Goal: Participate in discussion: Engage in conversation with other users on a specific topic

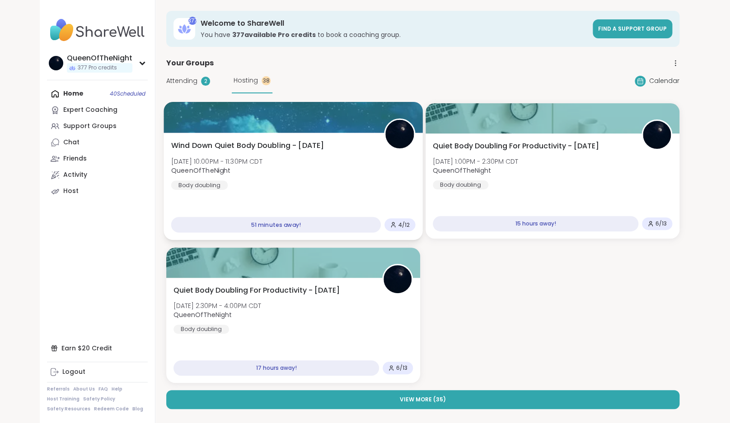
click at [322, 138] on div "Wind Down Quiet Body Doubling - [DATE] [DATE] 10:00PM - 11:30PM CDT QueenOfTheN…" at bounding box center [292, 186] width 259 height 107
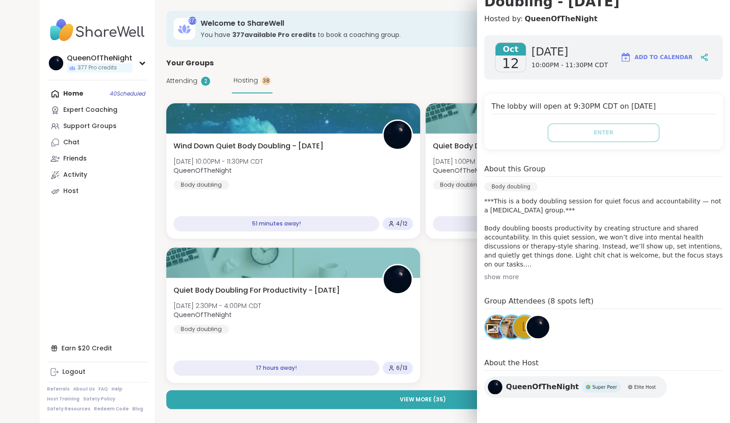
scroll to position [113, 0]
click at [86, 130] on div "Support Groups" at bounding box center [89, 126] width 53 height 9
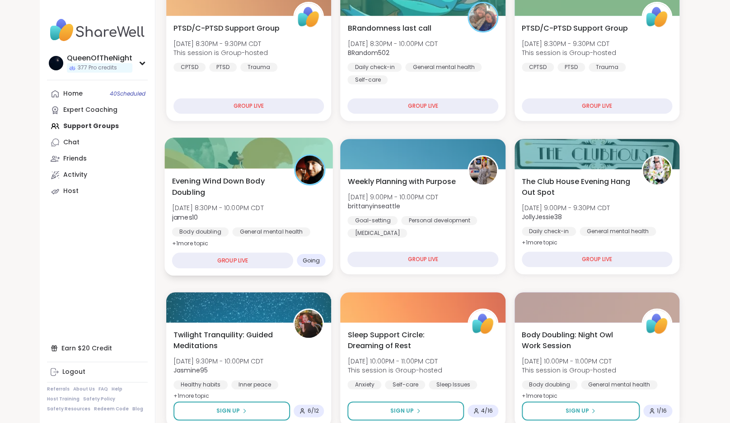
scroll to position [178, 0]
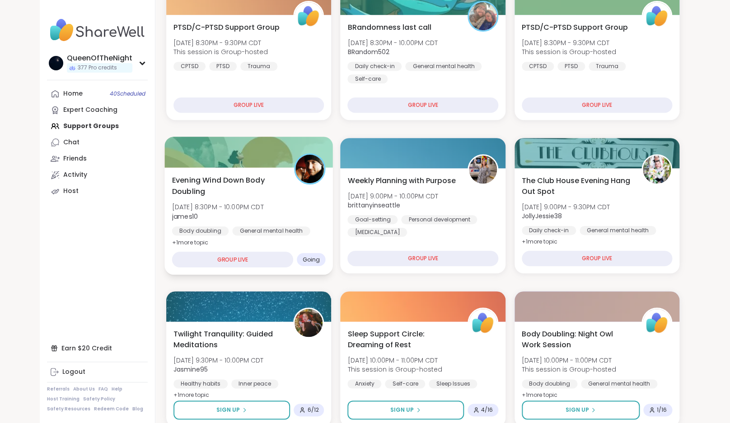
click at [242, 188] on span "Evening Wind Down Body Doubling" at bounding box center [228, 186] width 112 height 22
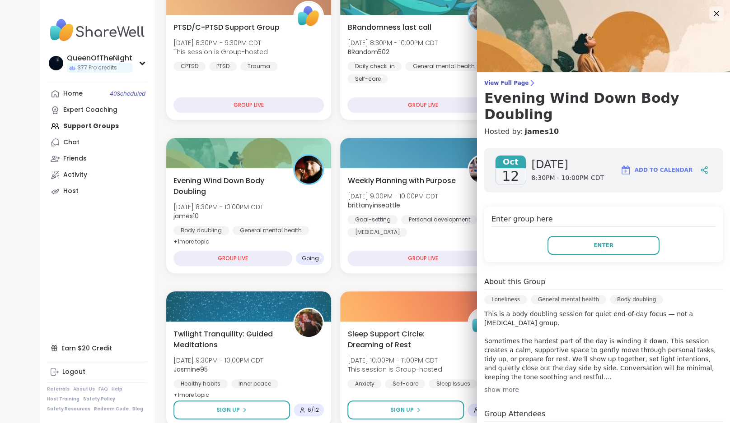
scroll to position [14, 0]
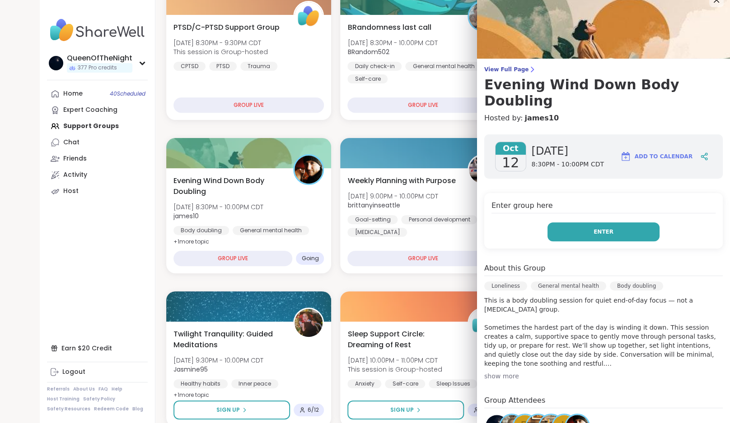
click at [602, 228] on span "Enter" at bounding box center [603, 232] width 20 height 8
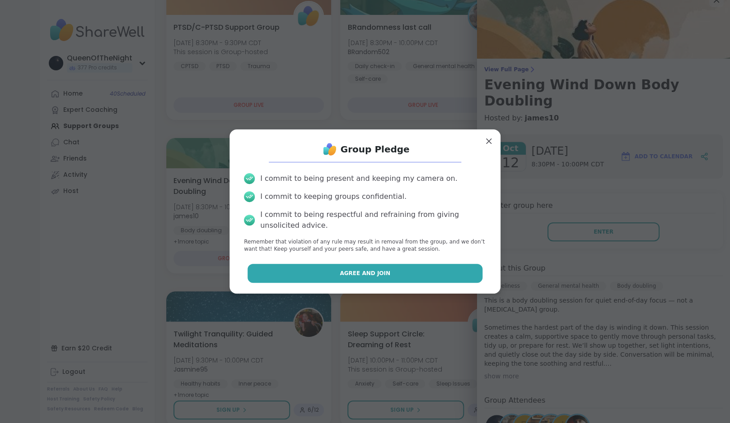
click at [337, 277] on button "Agree and Join" at bounding box center [364, 273] width 235 height 19
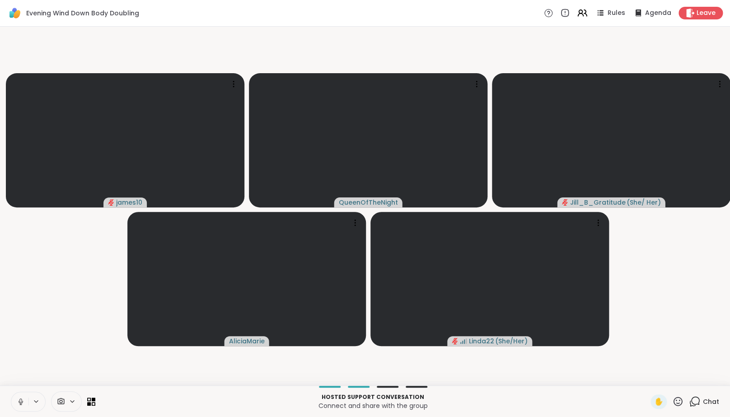
click at [19, 405] on icon at bounding box center [21, 401] width 8 height 8
click at [693, 407] on icon at bounding box center [693, 400] width 11 height 11
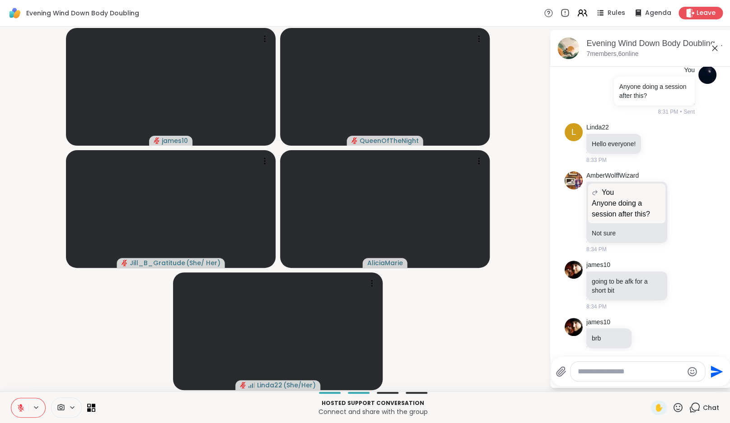
scroll to position [205, 0]
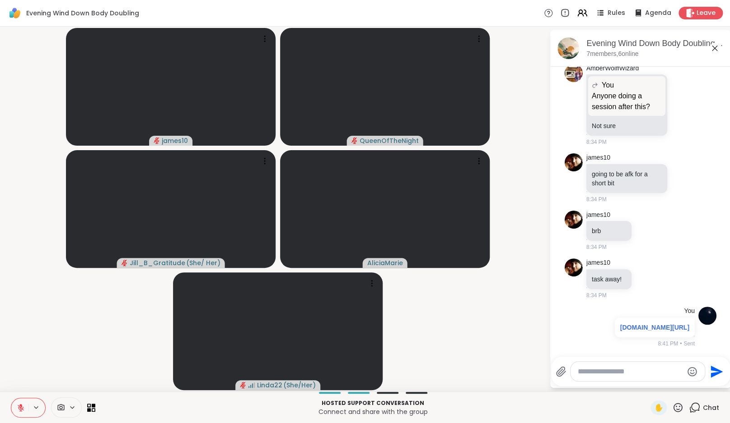
click at [594, 376] on textarea "Type your message" at bounding box center [629, 371] width 105 height 9
type textarea "*"
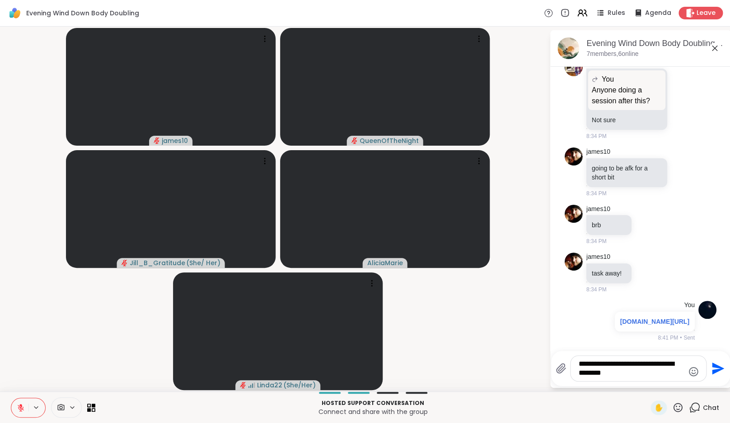
type textarea "**********"
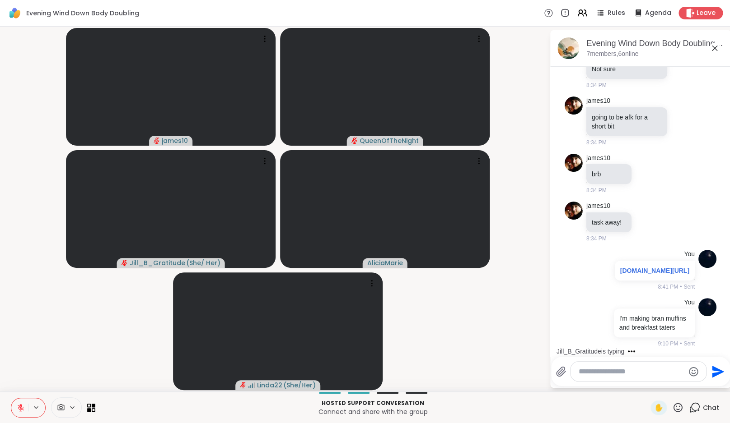
scroll to position [337, 0]
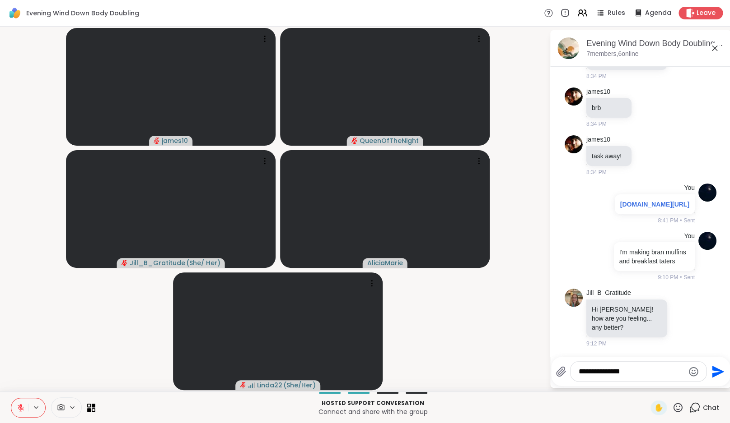
type textarea "**********"
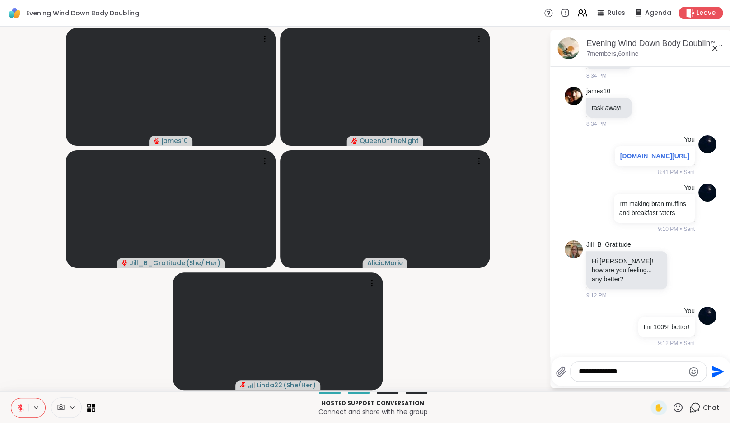
type textarea "**********"
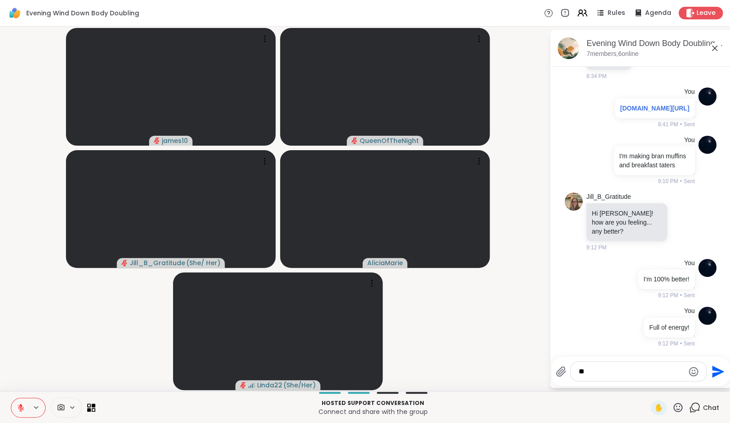
type textarea "*"
click at [591, 373] on textarea "Type your message" at bounding box center [630, 371] width 105 height 9
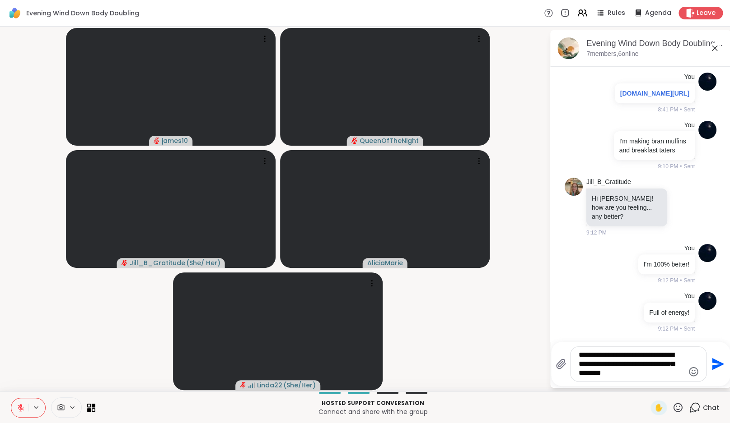
type textarea "**********"
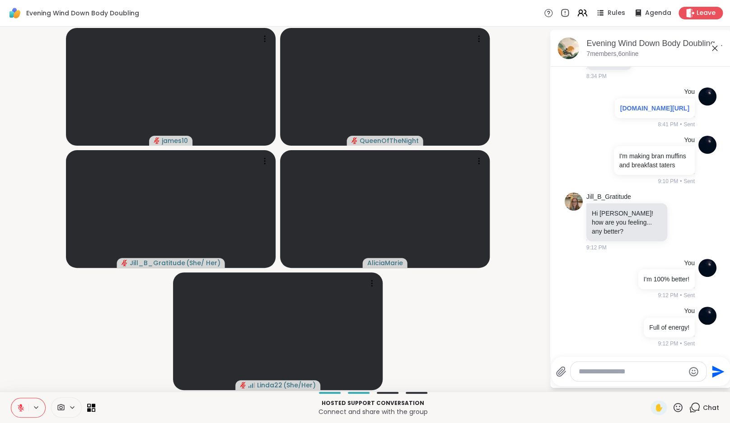
scroll to position [518, 0]
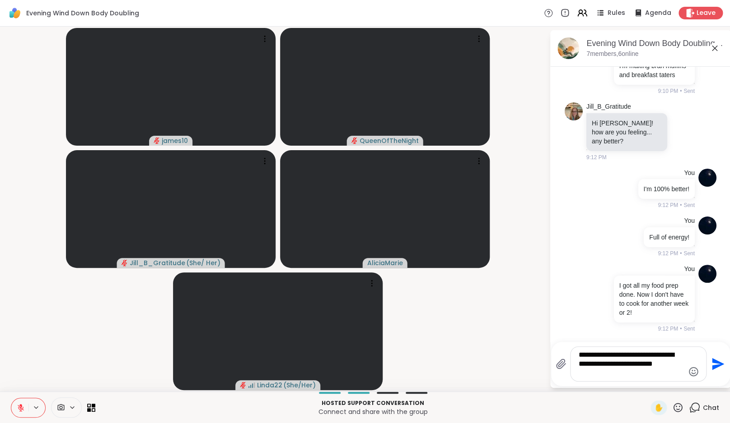
type textarea "**********"
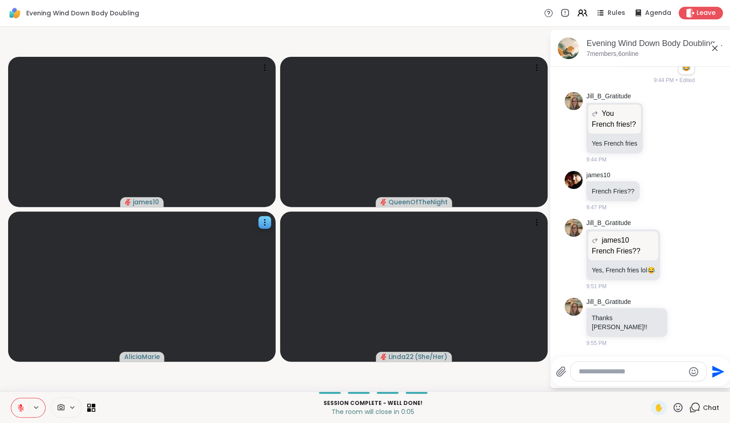
scroll to position [1609, 0]
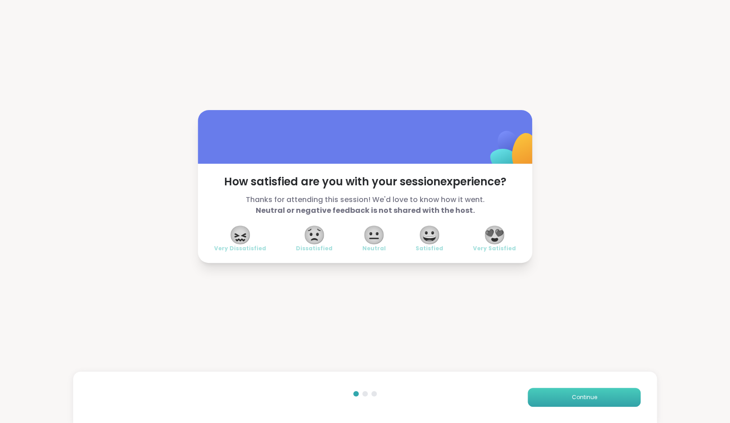
click at [594, 396] on span "Continue" at bounding box center [583, 398] width 25 height 8
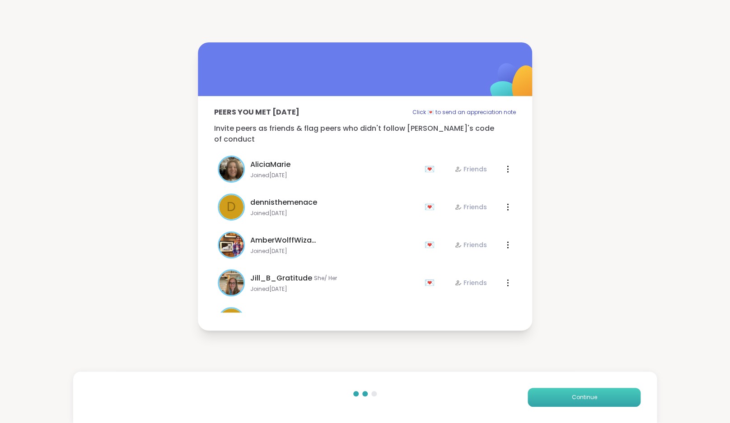
click at [594, 396] on span "Continue" at bounding box center [583, 398] width 25 height 8
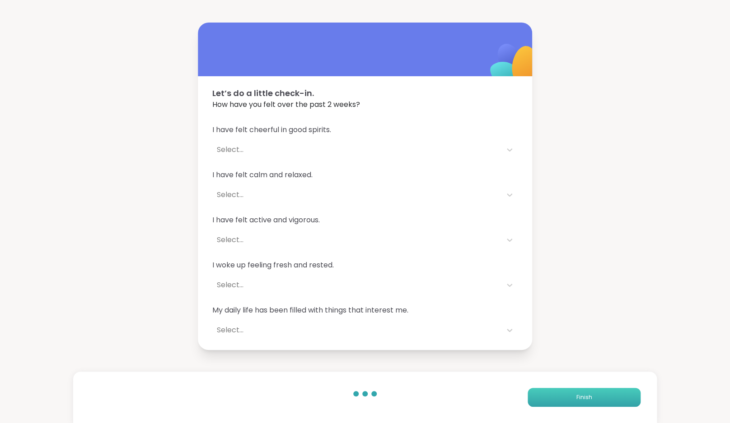
click at [594, 396] on button "Finish" at bounding box center [583, 397] width 113 height 19
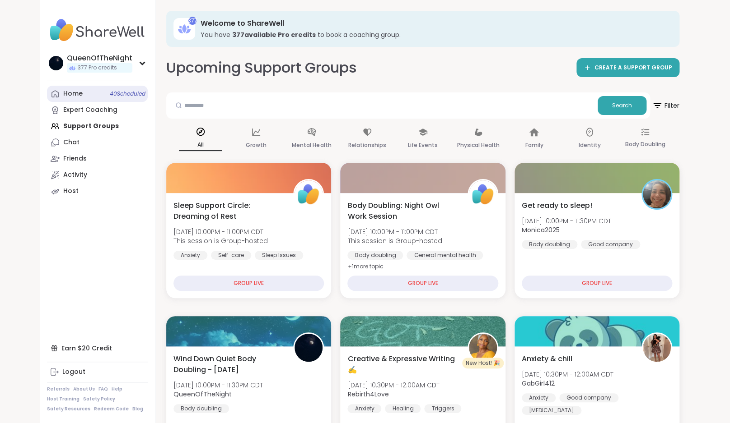
click at [64, 93] on div "Home 40 Scheduled" at bounding box center [72, 93] width 19 height 9
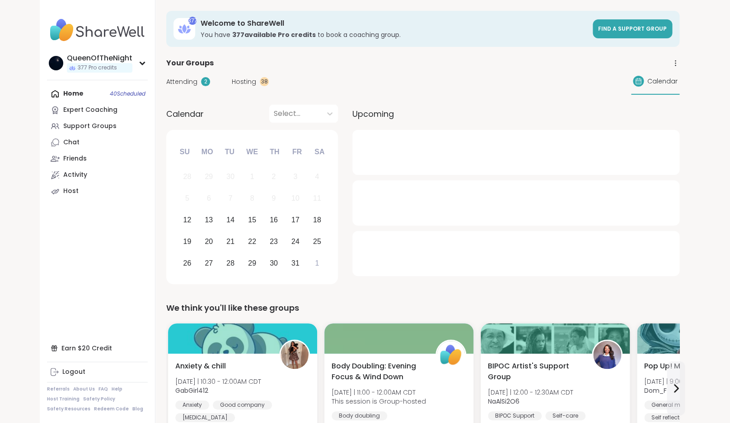
click at [247, 88] on div "Attending 2 Hosting 38 Calendar" at bounding box center [422, 82] width 513 height 26
click at [246, 82] on span "Hosting" at bounding box center [244, 81] width 24 height 9
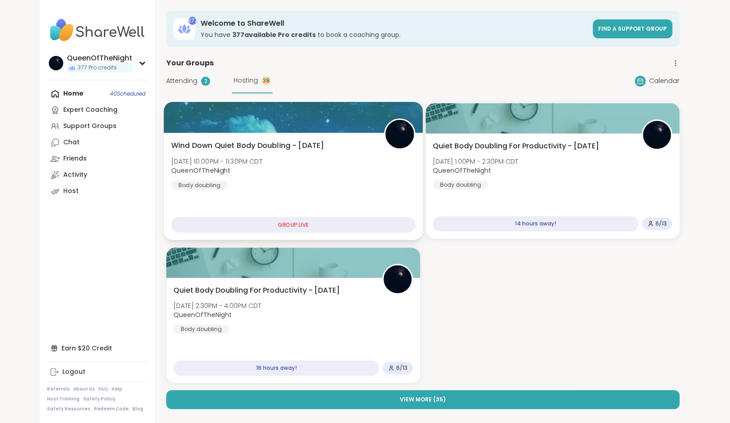
click at [298, 178] on div "Wind Down Quiet Body Doubling - [DATE] [DATE] 10:00PM - 11:30PM CDT QueenOfTheN…" at bounding box center [293, 165] width 244 height 50
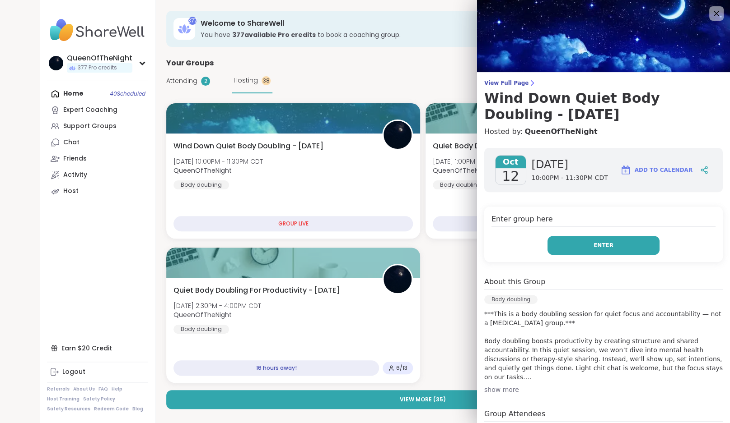
click at [632, 243] on button "Enter" at bounding box center [603, 245] width 112 height 19
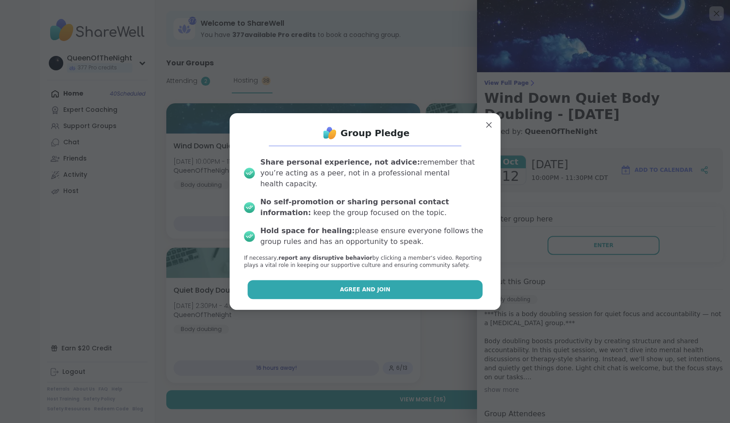
click at [368, 286] on span "Agree and Join" at bounding box center [364, 290] width 51 height 8
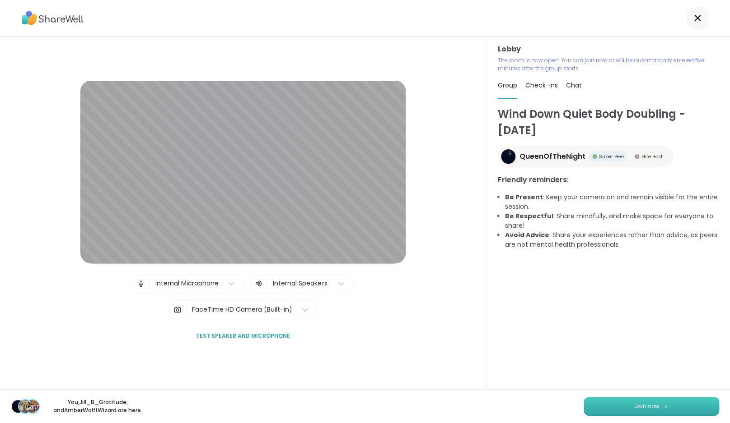
click at [660, 408] on button "Join now" at bounding box center [650, 406] width 135 height 19
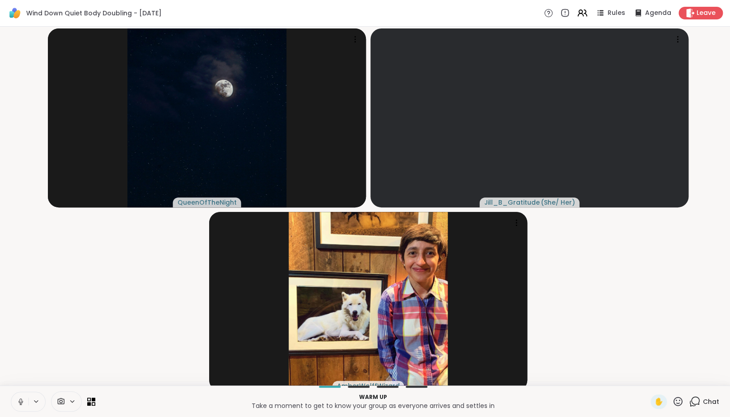
click at [21, 405] on icon at bounding box center [21, 401] width 8 height 8
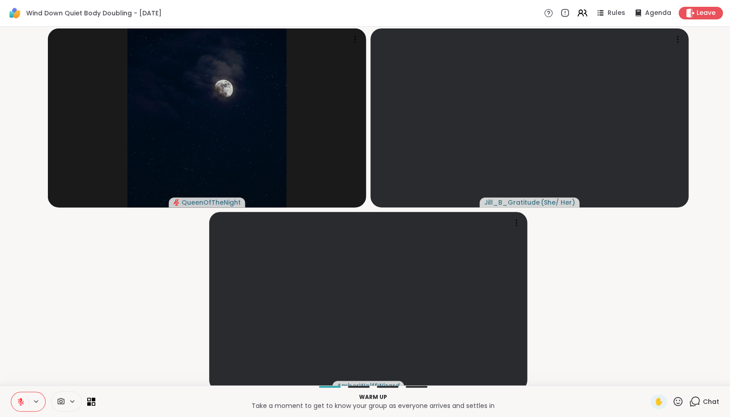
click at [55, 322] on video-player-container "QueenOfTheNight Jill_B_Gratitude ( She/ Her ) AmberWolffWizard" at bounding box center [364, 205] width 719 height 351
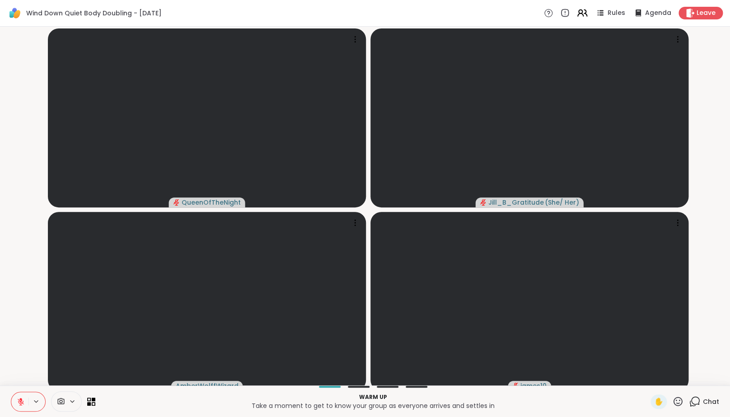
click at [583, 8] on icon at bounding box center [581, 12] width 11 height 11
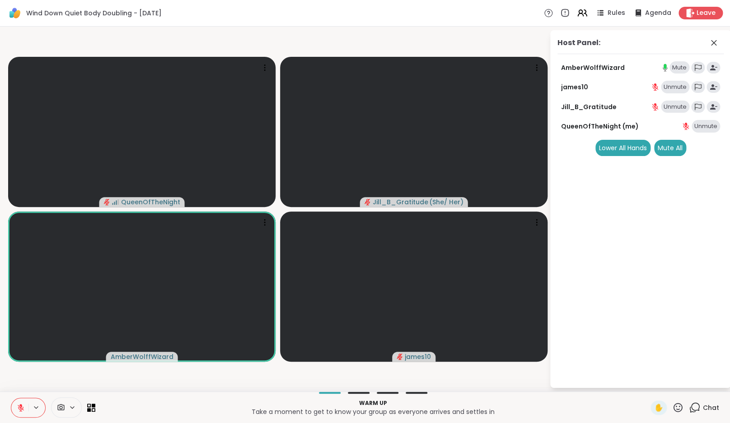
click at [22, 407] on icon at bounding box center [21, 408] width 8 height 8
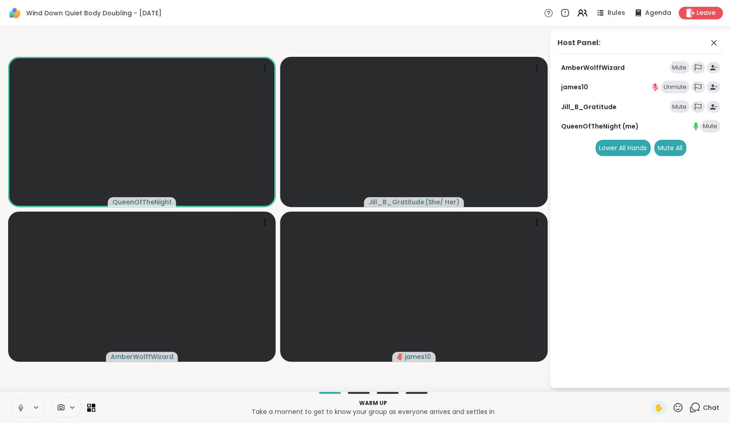
click at [22, 395] on div "Warm up Take a moment to get to know your group as everyone arrives and settles…" at bounding box center [365, 408] width 730 height 32
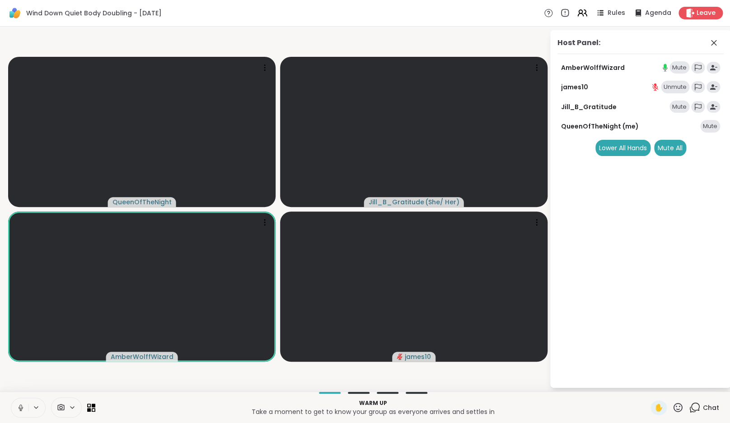
click at [22, 406] on icon at bounding box center [21, 408] width 8 height 8
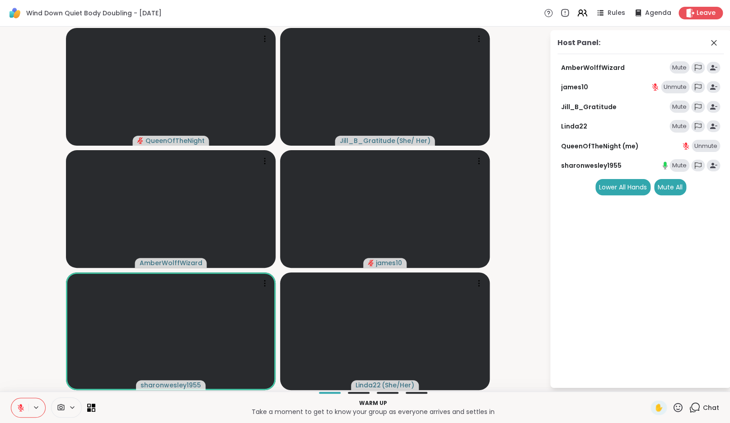
click at [686, 168] on div "Mute" at bounding box center [679, 165] width 20 height 13
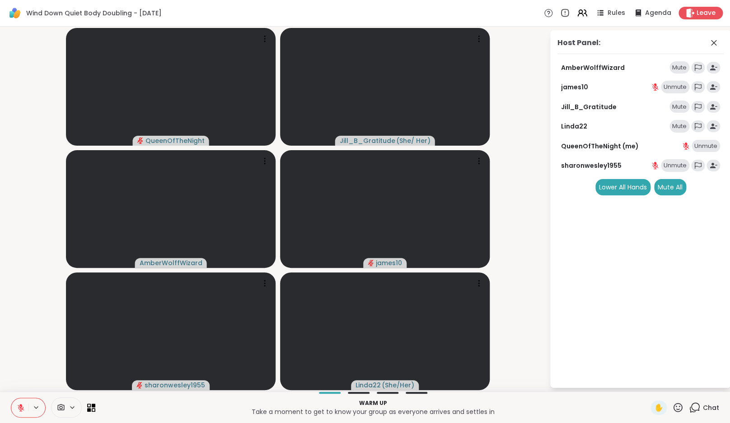
click at [704, 261] on div "Host Panel: AmberWolffWizard Mute james10 Unmute Jill_B_Gratitude Mute Linda22 …" at bounding box center [640, 209] width 181 height 358
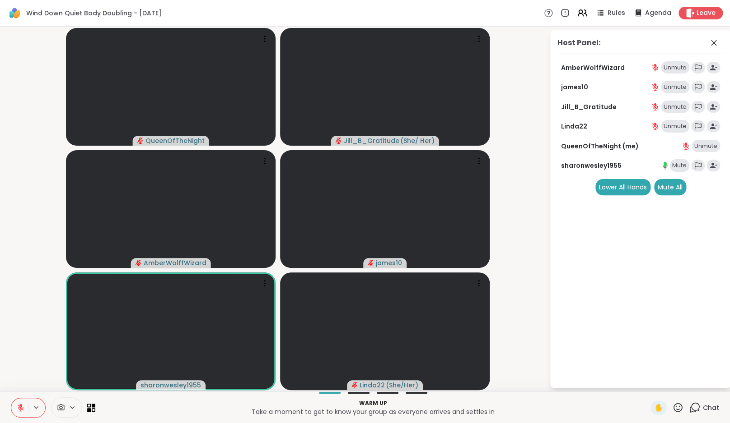
click at [19, 406] on icon at bounding box center [21, 408] width 6 height 6
click at [679, 183] on div "Mute All" at bounding box center [670, 187] width 32 height 16
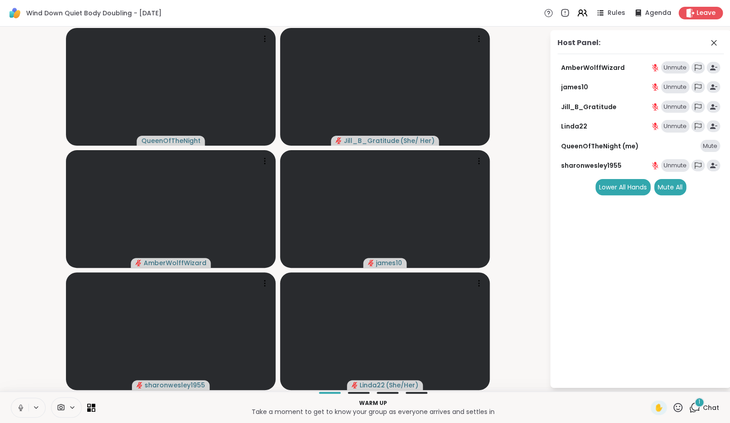
click at [696, 409] on icon at bounding box center [693, 407] width 11 height 11
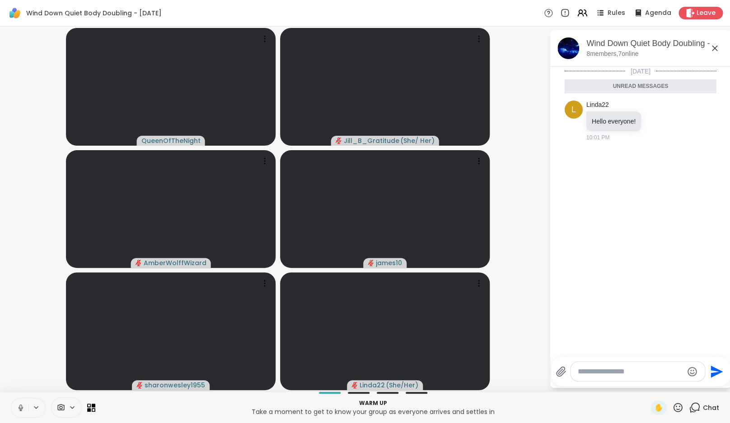
click at [717, 46] on icon at bounding box center [713, 48] width 5 height 5
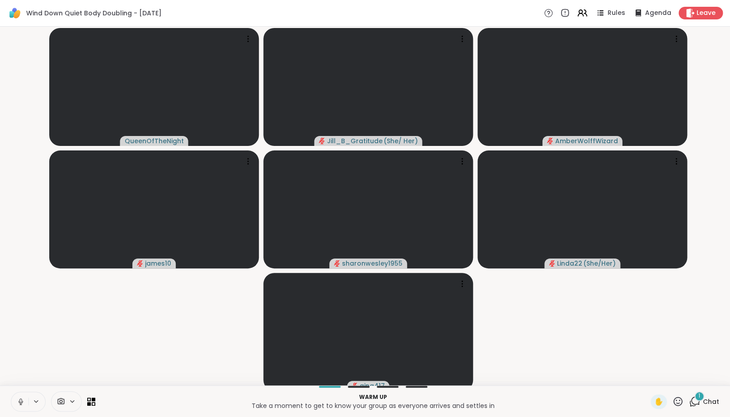
click at [692, 407] on icon at bounding box center [693, 400] width 11 height 11
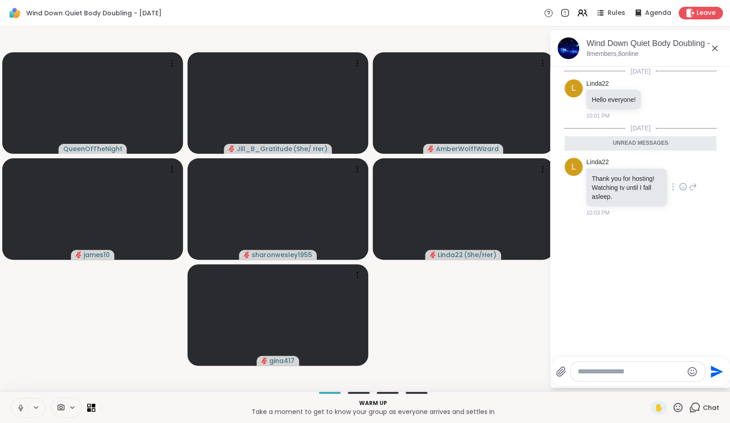
click at [683, 188] on icon at bounding box center [683, 186] width 8 height 9
click at [686, 174] on div "Select Reaction: Heart" at bounding box center [683, 172] width 8 height 8
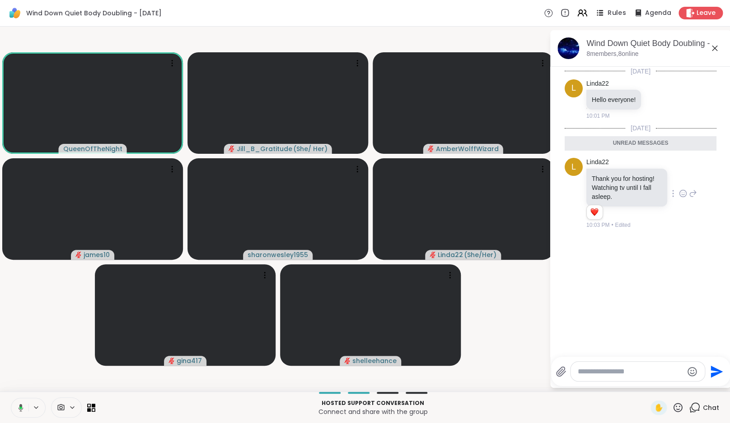
click at [613, 14] on span "Rules" at bounding box center [616, 13] width 19 height 9
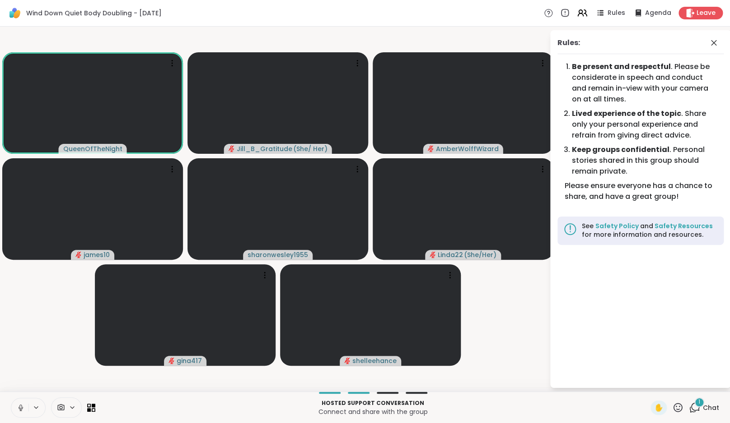
click at [690, 405] on icon at bounding box center [693, 407] width 11 height 11
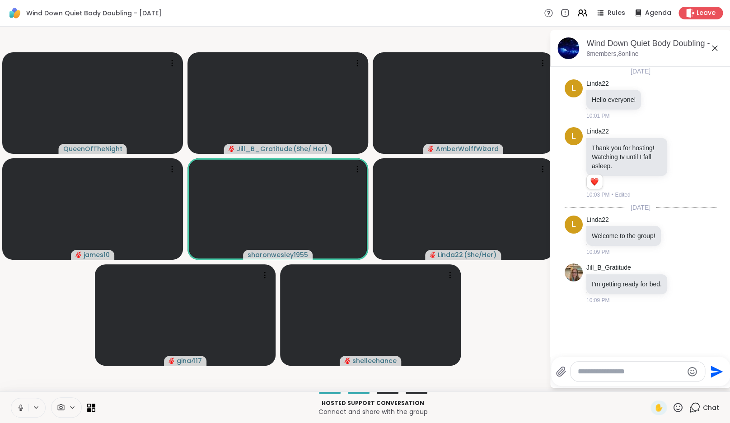
click at [19, 405] on icon at bounding box center [21, 408] width 8 height 8
click at [582, 11] on icon at bounding box center [580, 12] width 4 height 4
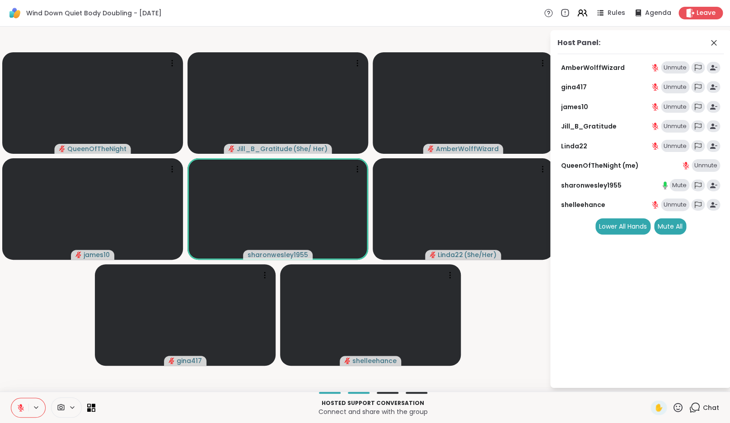
click at [684, 185] on div "Mute" at bounding box center [679, 185] width 20 height 13
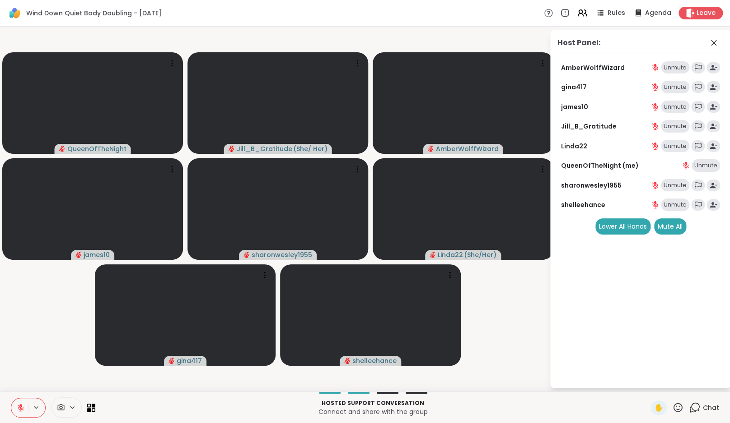
click at [692, 410] on icon at bounding box center [693, 407] width 11 height 11
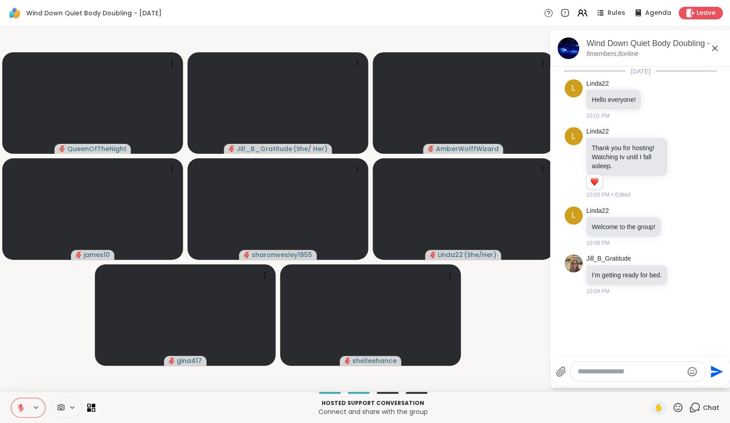
click at [543, 317] on video-player-container "QueenOfTheNight Jill_B_Gratitude ( She/ Her ) AmberWolffWizard james10 sharonwe…" at bounding box center [274, 209] width 538 height 358
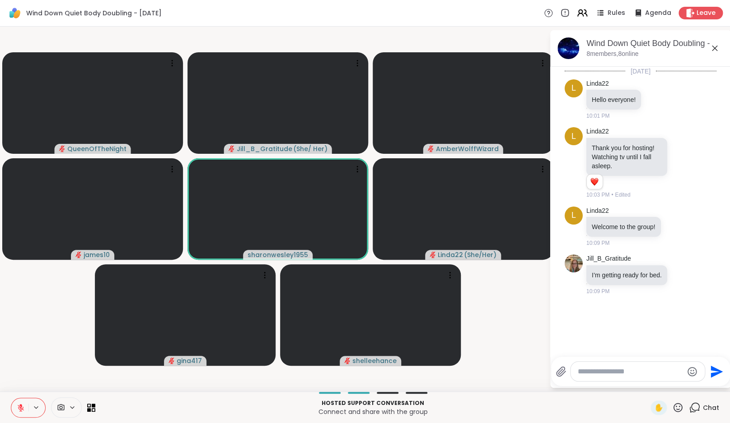
click at [586, 15] on icon at bounding box center [585, 13] width 3 height 6
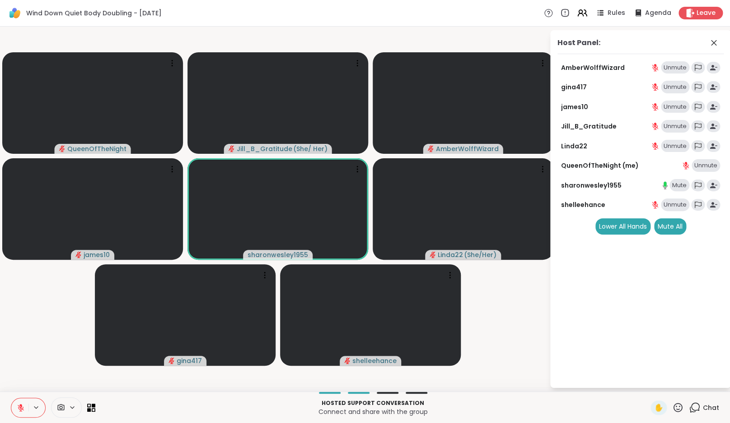
click at [681, 189] on div "Mute" at bounding box center [679, 185] width 20 height 13
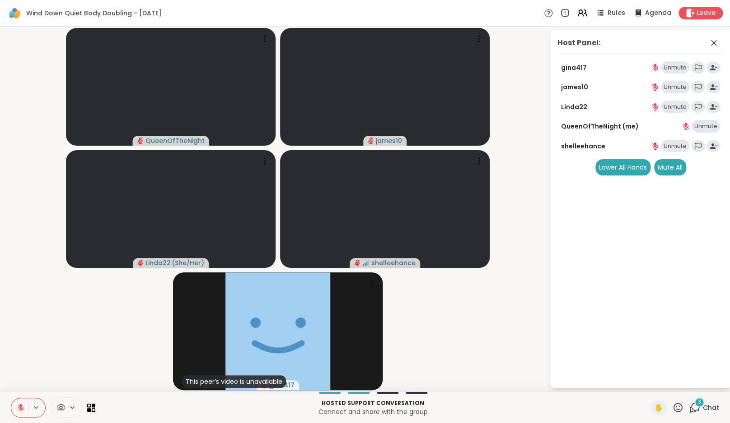
click at [697, 406] on div "3" at bounding box center [699, 403] width 10 height 10
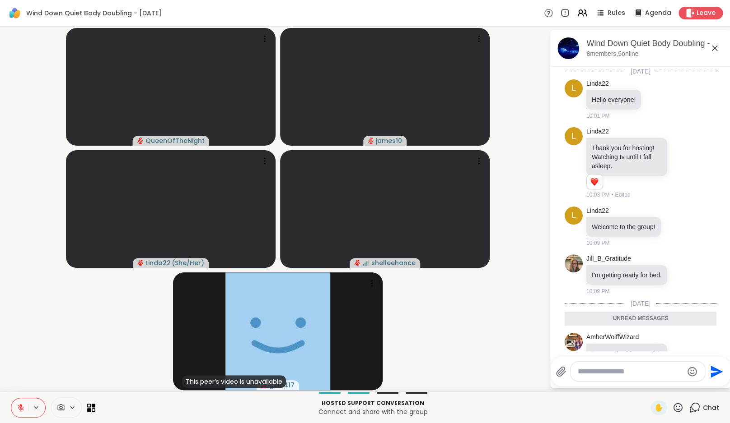
scroll to position [296, 0]
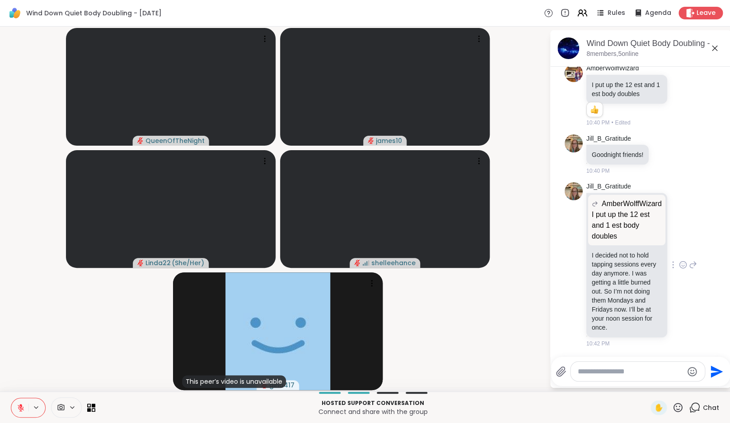
click at [687, 265] on icon at bounding box center [683, 264] width 8 height 9
click at [615, 249] on div "Select Reaction: Heart" at bounding box center [611, 250] width 8 height 8
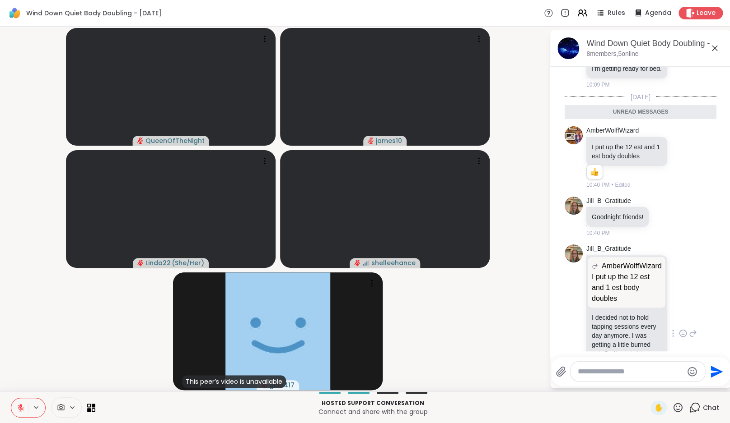
scroll to position [201, 0]
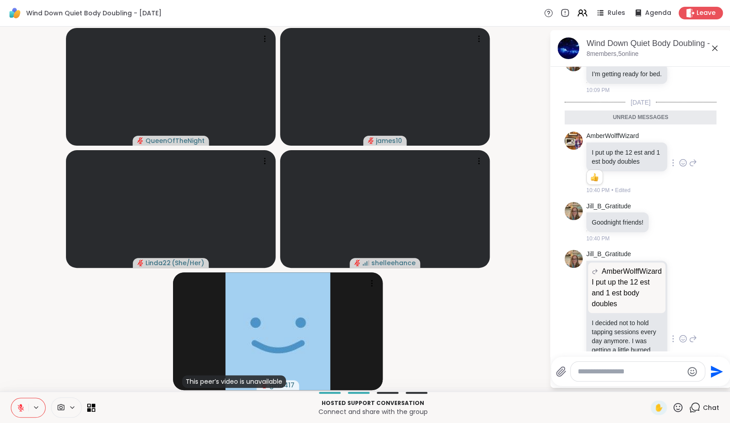
click at [683, 167] on icon at bounding box center [683, 162] width 8 height 9
click at [679, 153] on div "Select Reaction: Heart" at bounding box center [683, 148] width 8 height 8
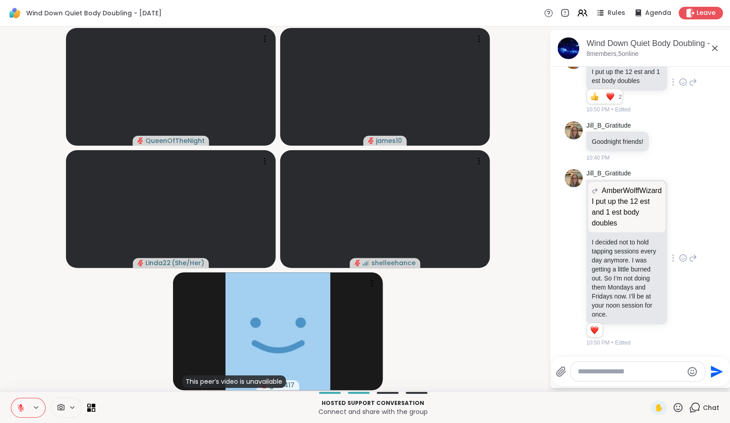
scroll to position [309, 0]
click at [647, 375] on textarea "Type your message" at bounding box center [629, 371] width 105 height 9
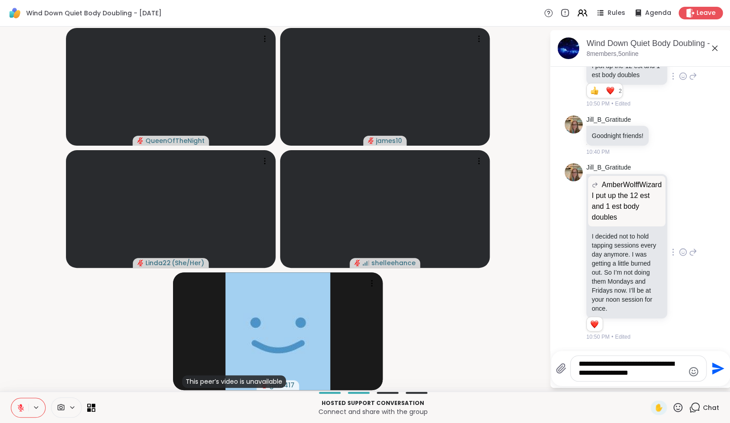
type textarea "**********"
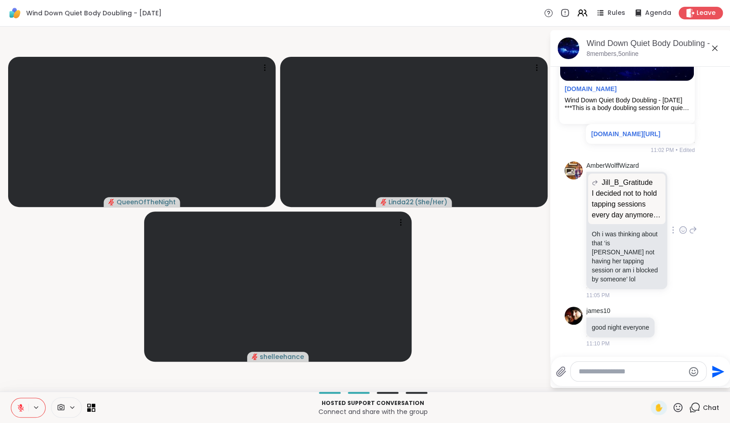
scroll to position [796, 0]
click at [674, 328] on icon at bounding box center [670, 327] width 8 height 9
click at [679, 311] on button "Select Reaction: Heart" at bounding box center [670, 313] width 18 height 18
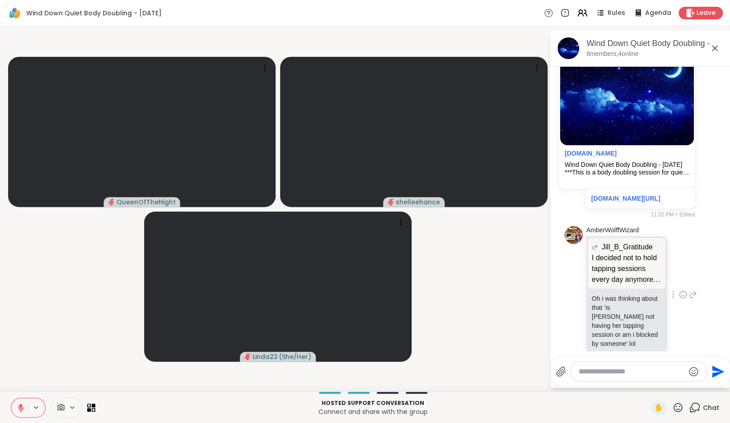
scroll to position [809, 0]
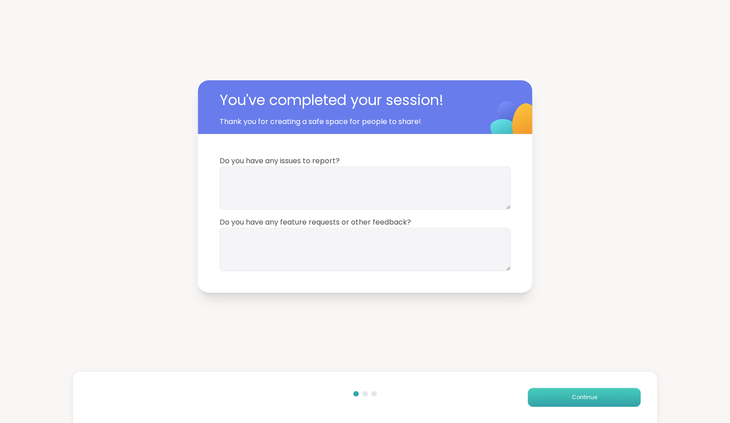
click at [571, 398] on button "Continue" at bounding box center [583, 397] width 113 height 19
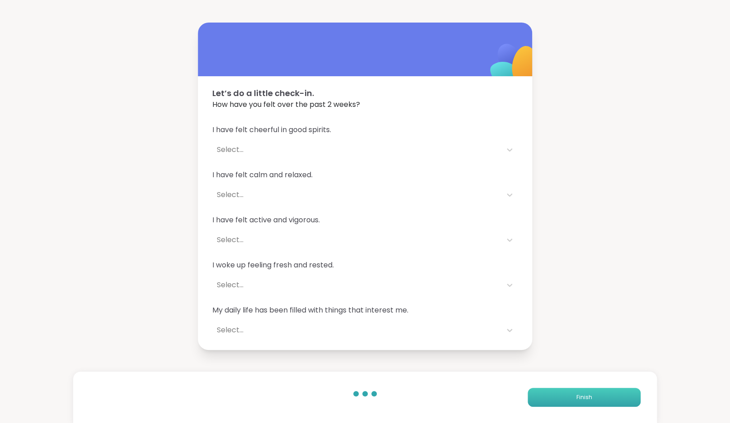
click at [571, 398] on button "Finish" at bounding box center [583, 397] width 113 height 19
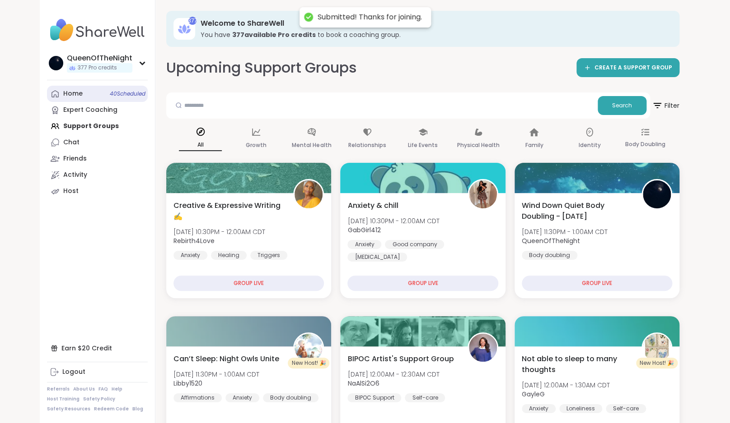
click at [84, 93] on link "Home 40 Scheduled" at bounding box center [97, 94] width 101 height 16
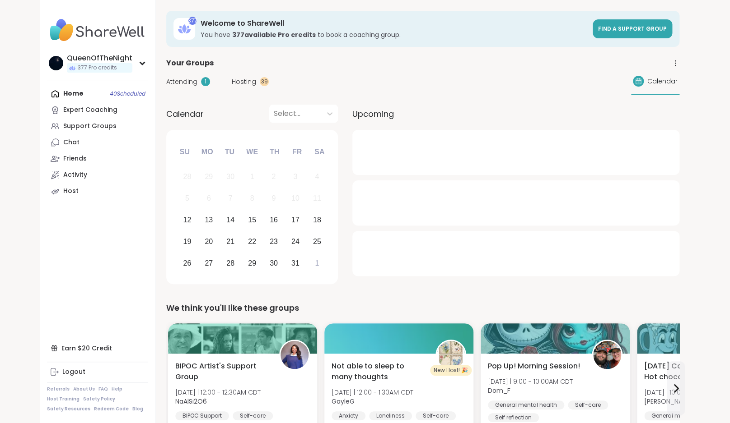
click at [233, 85] on span "Hosting" at bounding box center [244, 81] width 24 height 9
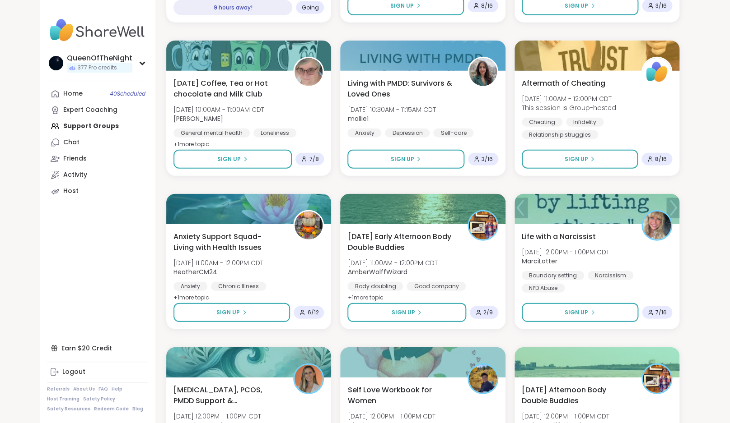
scroll to position [891, 0]
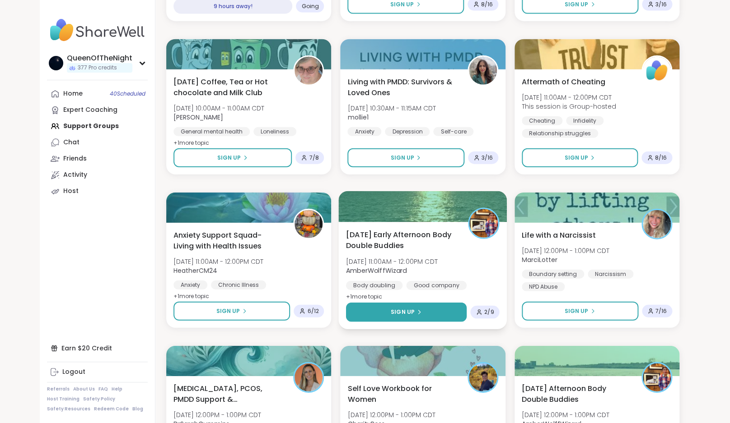
click at [429, 311] on button "Sign Up" at bounding box center [406, 312] width 121 height 19
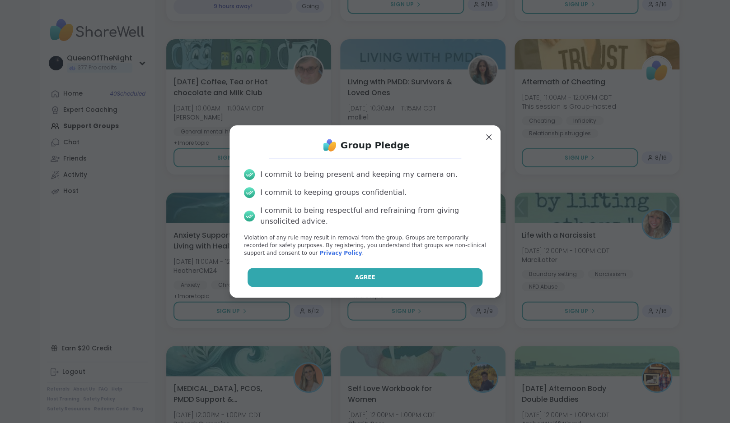
click at [434, 280] on button "Agree" at bounding box center [364, 277] width 235 height 19
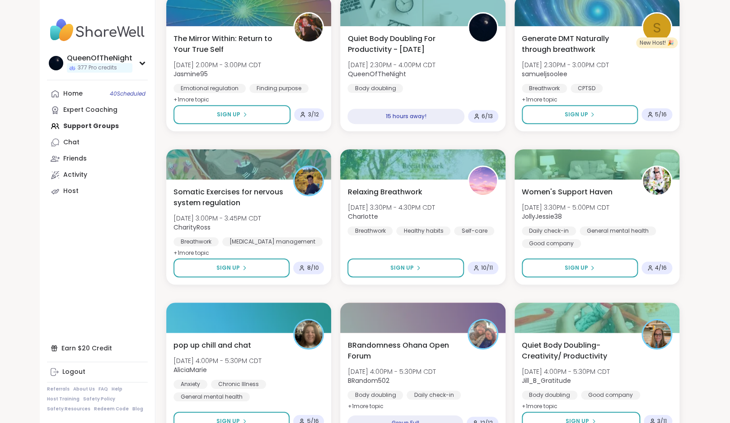
scroll to position [1600, 0]
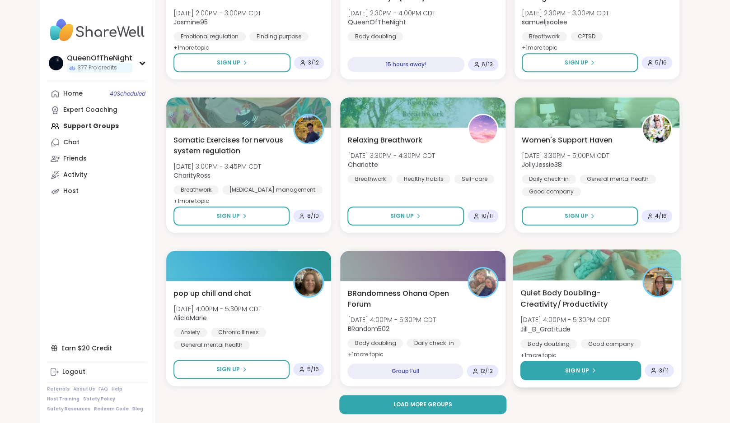
click at [568, 366] on button "Sign Up" at bounding box center [580, 370] width 121 height 19
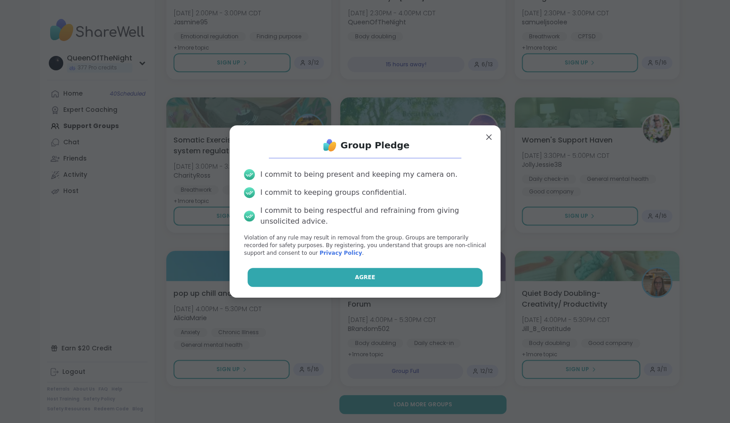
click at [414, 269] on button "Agree" at bounding box center [364, 277] width 235 height 19
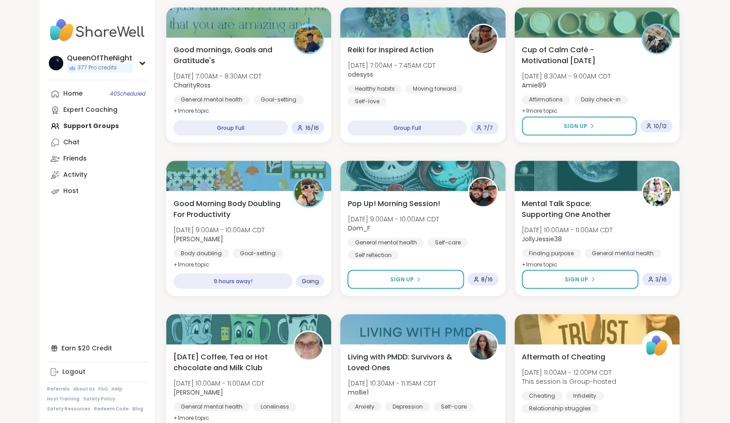
scroll to position [615, 0]
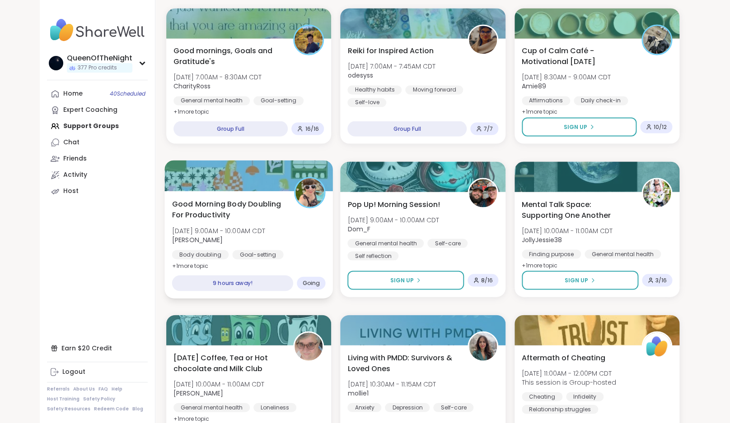
click at [238, 196] on div "Good Morning Body Doubling For Productivity Mon, Oct 13 | 9:00AM - 10:00AM CDT …" at bounding box center [248, 244] width 168 height 107
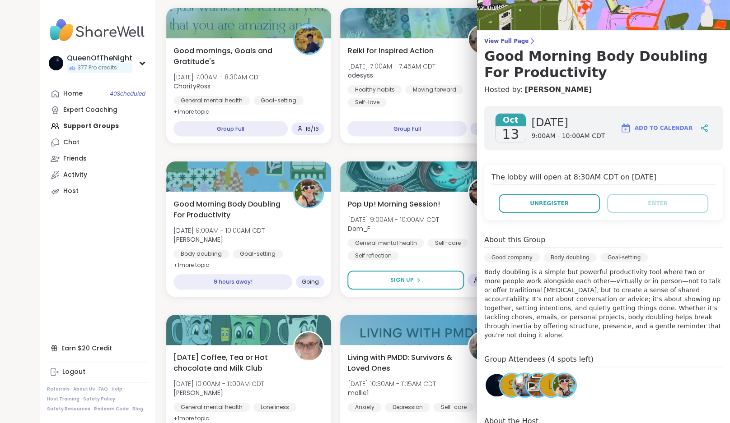
scroll to position [0, 0]
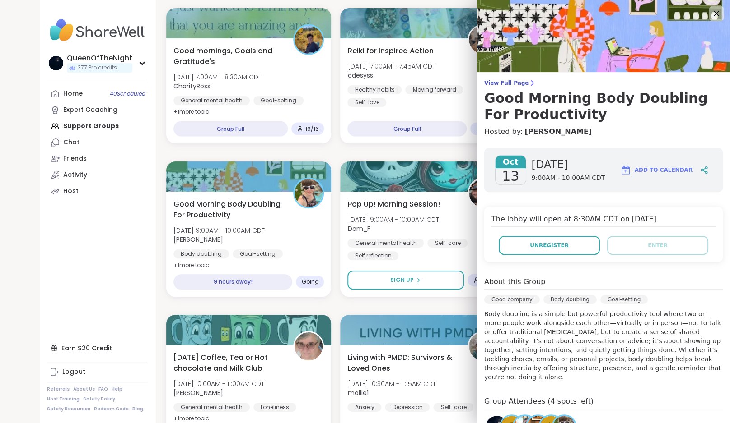
click at [710, 14] on icon at bounding box center [715, 13] width 11 height 11
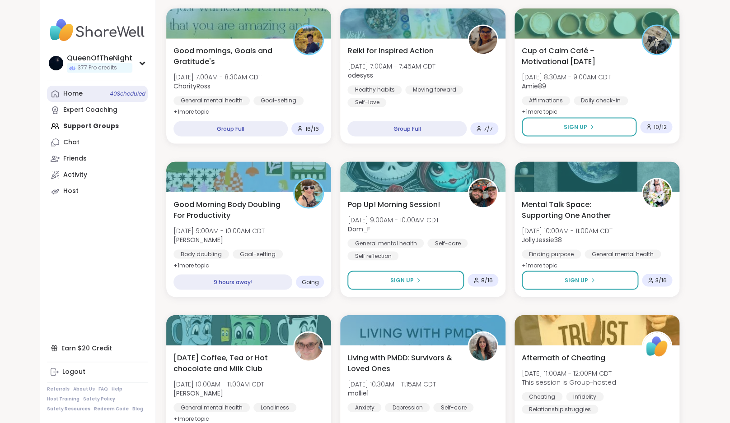
click at [71, 95] on div "Home 40 Scheduled" at bounding box center [72, 93] width 19 height 9
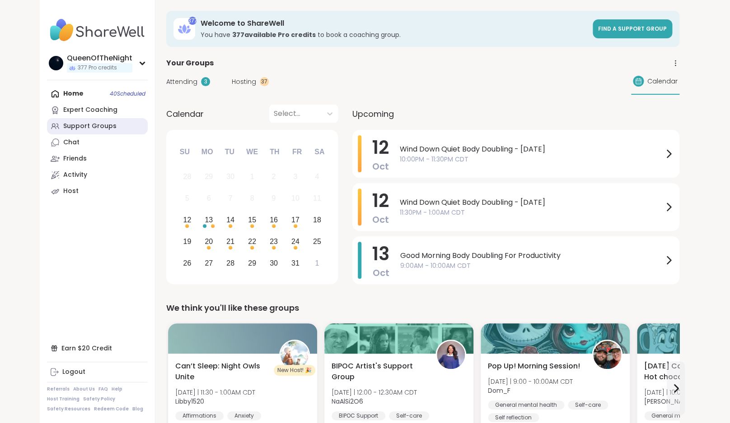
click at [85, 122] on div "Support Groups" at bounding box center [89, 126] width 53 height 9
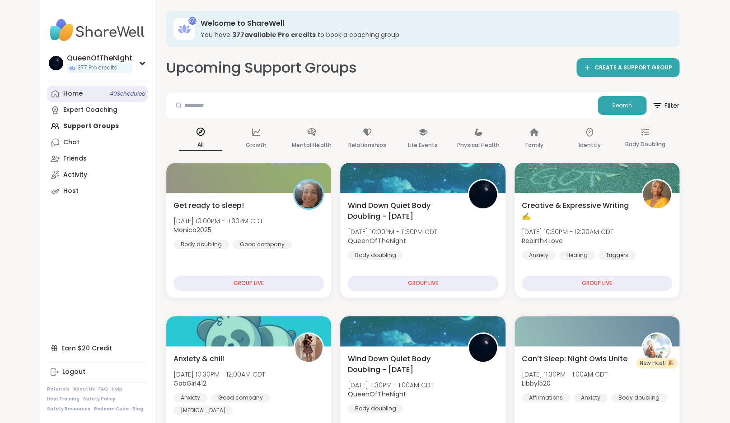
click at [82, 97] on div "Home 40 Scheduled" at bounding box center [72, 93] width 19 height 9
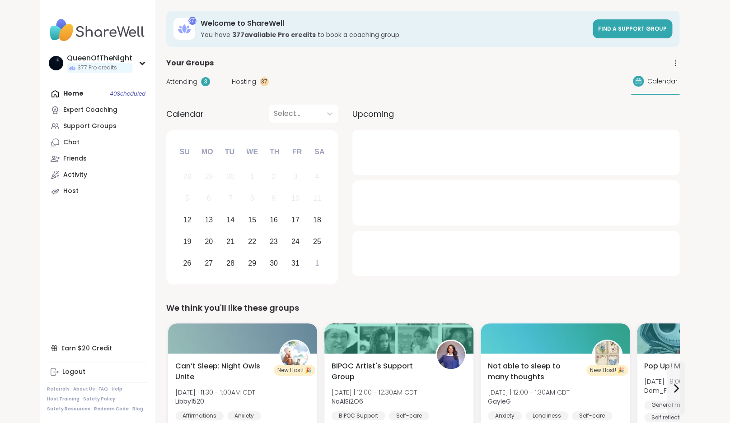
click at [240, 79] on span "Hosting" at bounding box center [244, 81] width 24 height 9
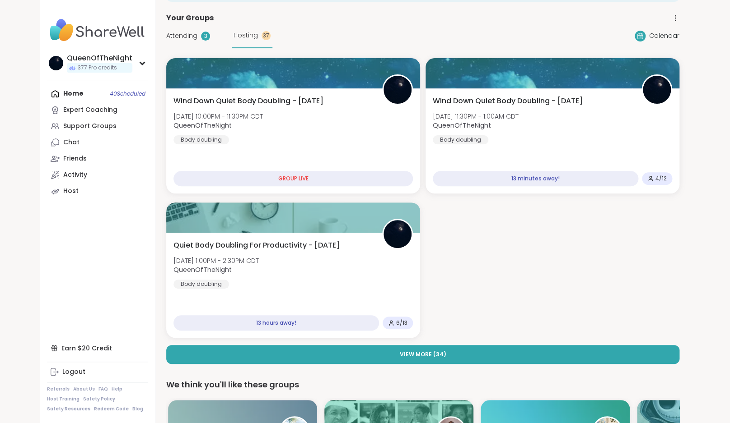
scroll to position [46, 0]
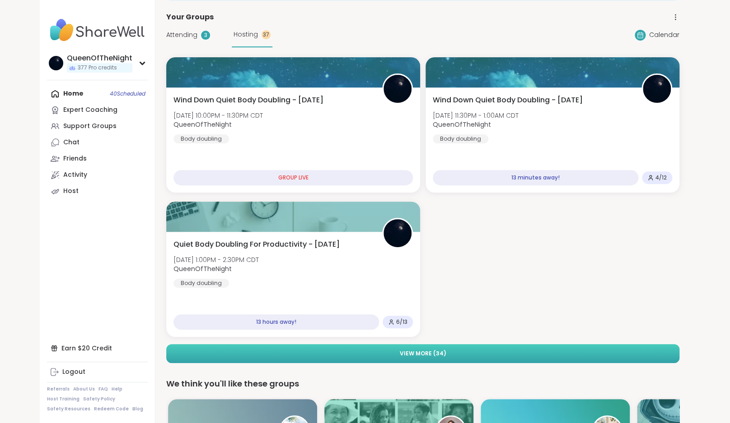
click at [473, 349] on button "View More ( 34 )" at bounding box center [422, 353] width 513 height 19
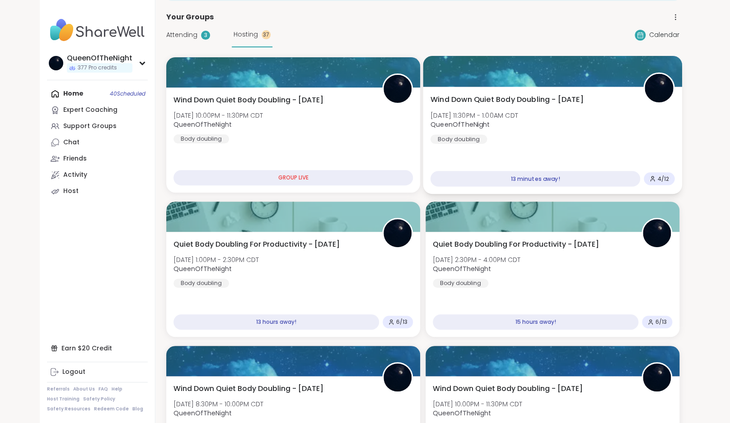
click at [518, 121] on span "QueenOfTheNight" at bounding box center [474, 124] width 88 height 9
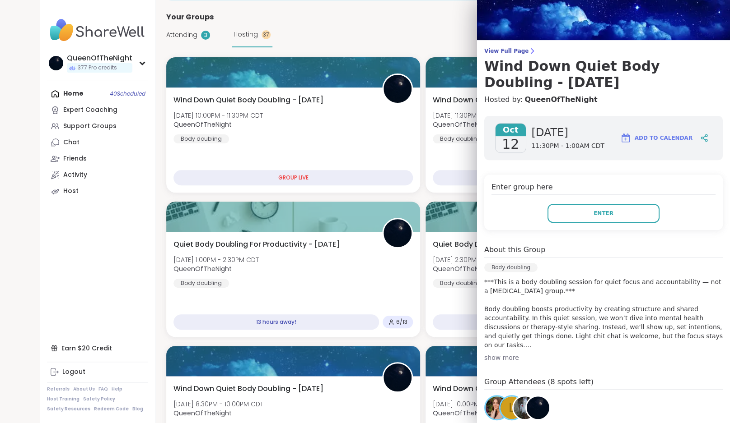
scroll to position [0, 0]
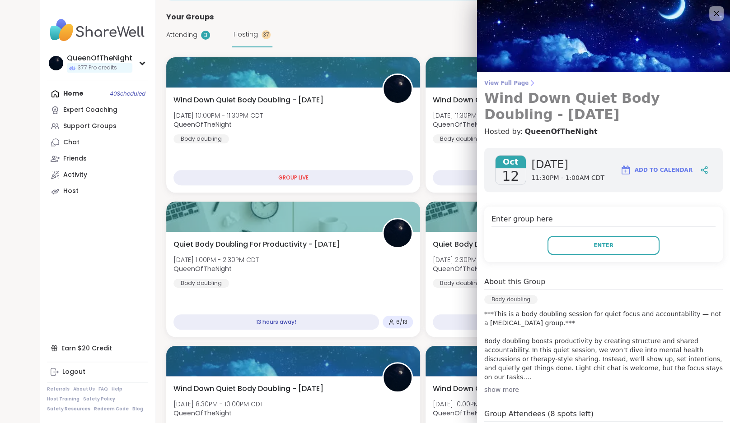
click at [517, 84] on span "View Full Page" at bounding box center [603, 82] width 238 height 7
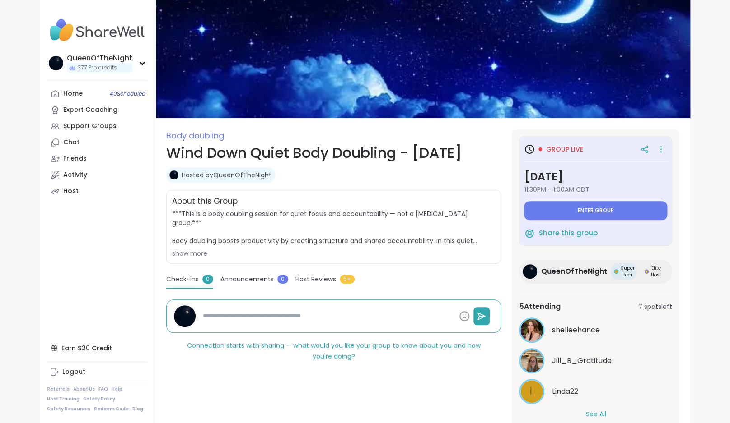
type textarea "*"
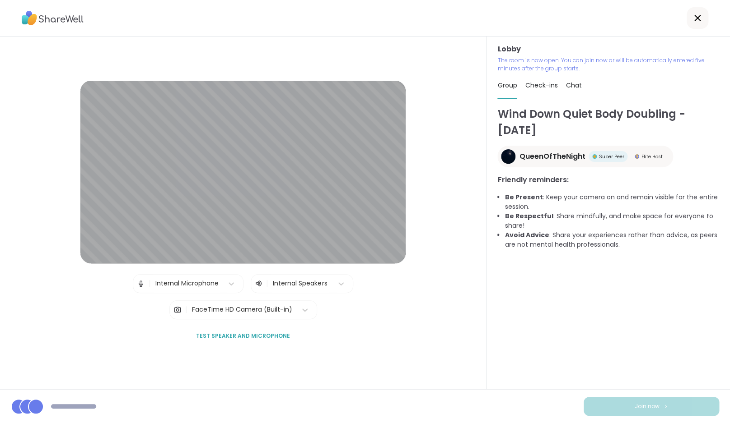
click at [651, 409] on span "Join now" at bounding box center [646, 407] width 25 height 8
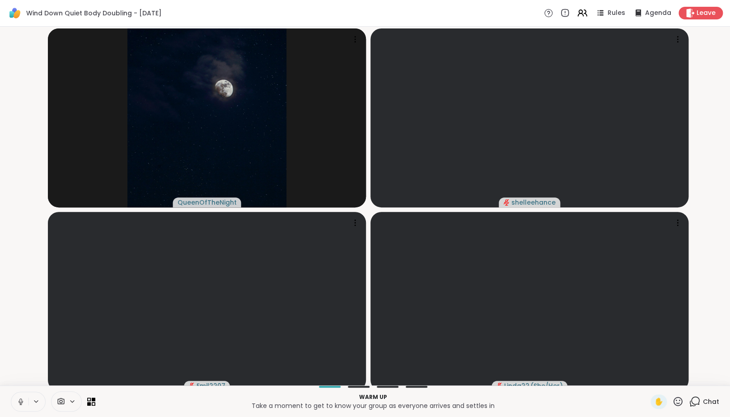
click at [19, 405] on icon at bounding box center [21, 401] width 8 height 8
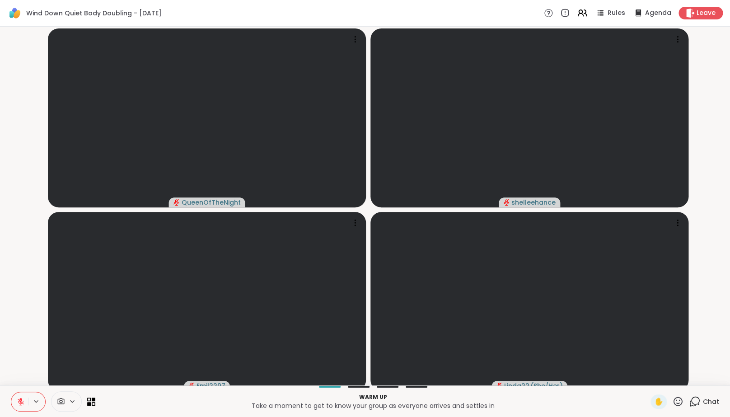
click at [16, 345] on video-player-container "QueenOfTheNight shelleehance Emil2207 Linda22 ( She/Her )" at bounding box center [364, 205] width 719 height 351
click at [699, 400] on span "1" at bounding box center [699, 396] width 2 height 8
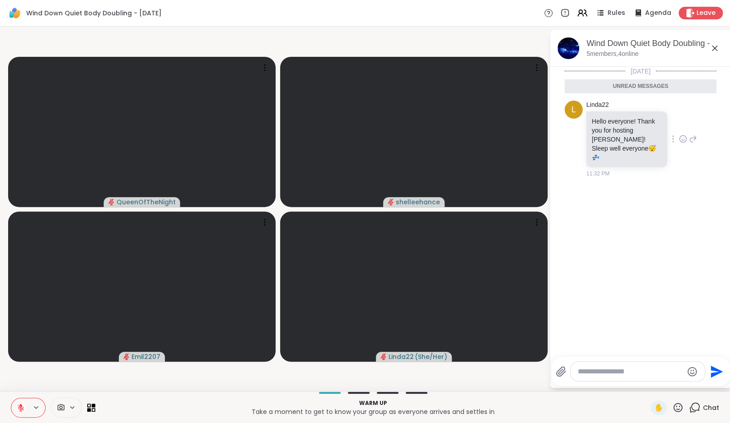
click at [686, 135] on icon at bounding box center [683, 139] width 8 height 9
click at [683, 122] on div "Select Reaction: Heart" at bounding box center [683, 125] width 8 height 8
